Goal: Information Seeking & Learning: Learn about a topic

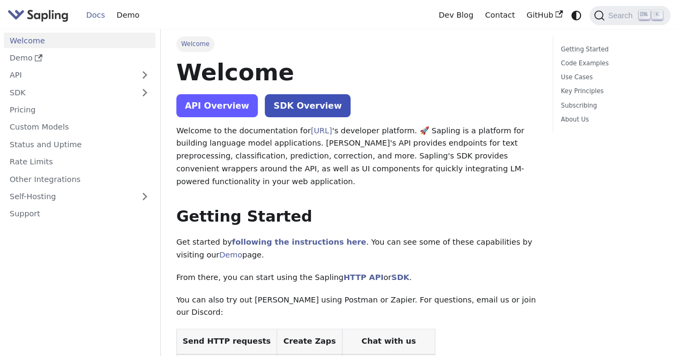
click at [223, 101] on link "API Overview" at bounding box center [216, 105] width 81 height 23
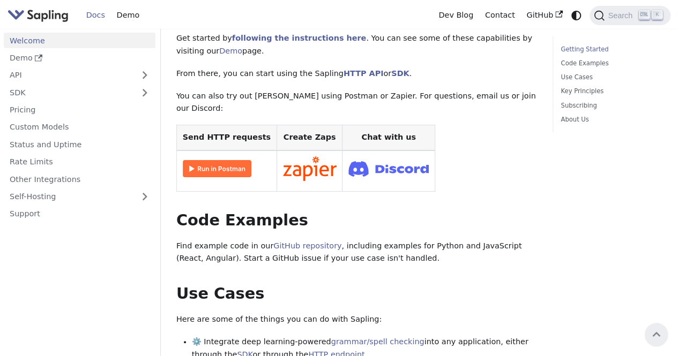
scroll to position [187, 0]
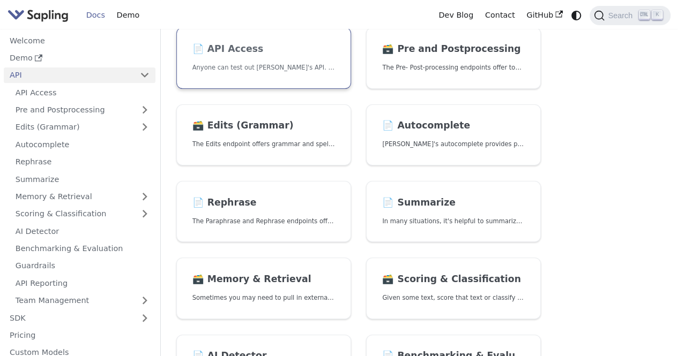
scroll to position [246, 0]
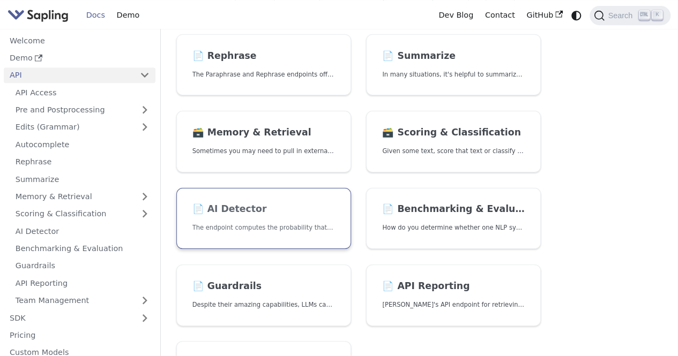
click at [279, 210] on h2 "📄️ AI Detector" at bounding box center [263, 210] width 142 height 12
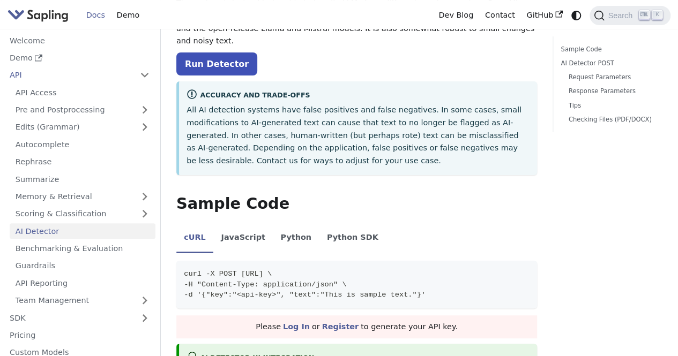
scroll to position [48, 0]
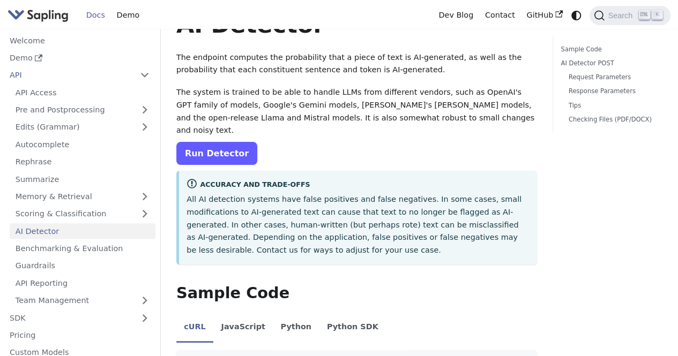
click at [217, 144] on link "Run Detector" at bounding box center [216, 153] width 81 height 23
